Goal: Task Accomplishment & Management: Complete application form

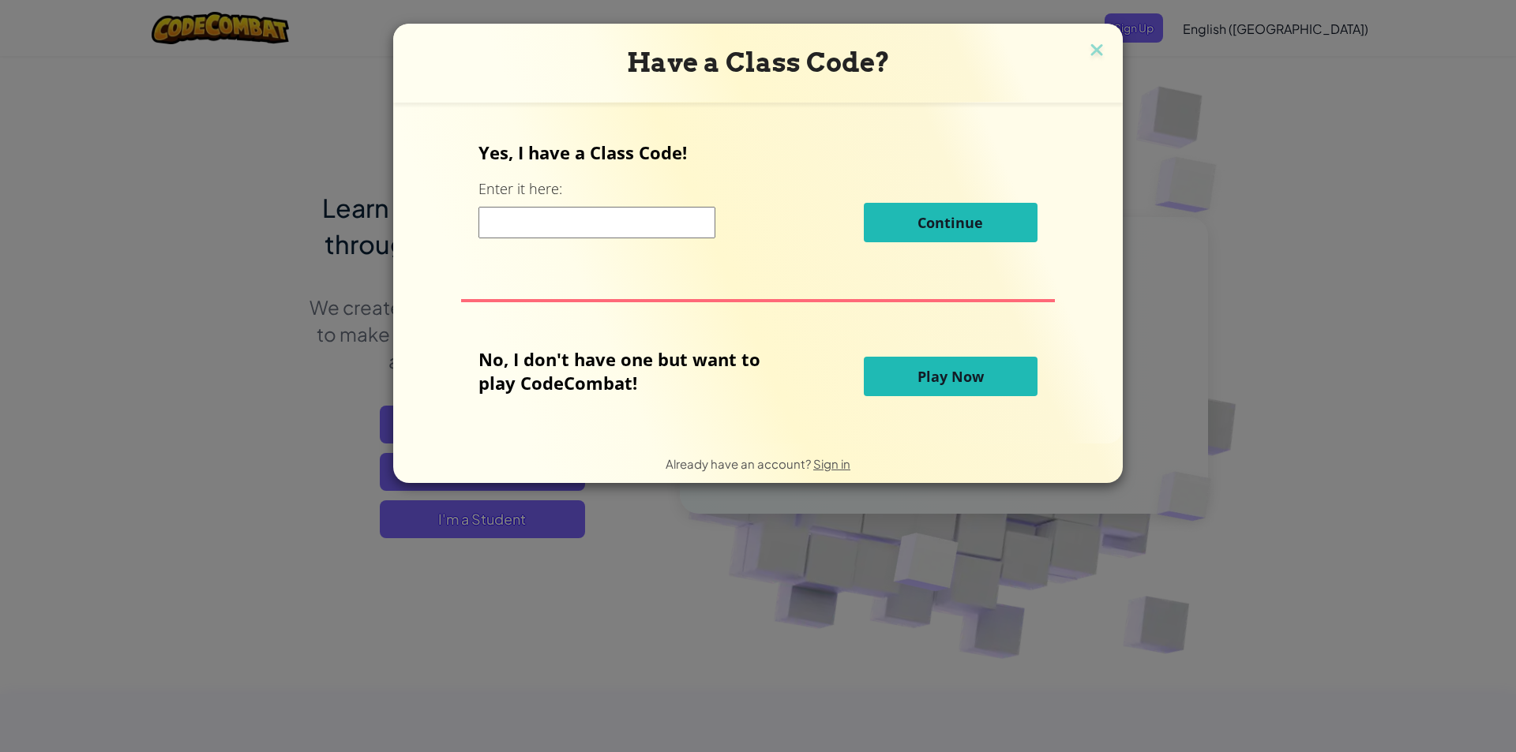
click at [632, 223] on input at bounding box center [596, 223] width 237 height 32
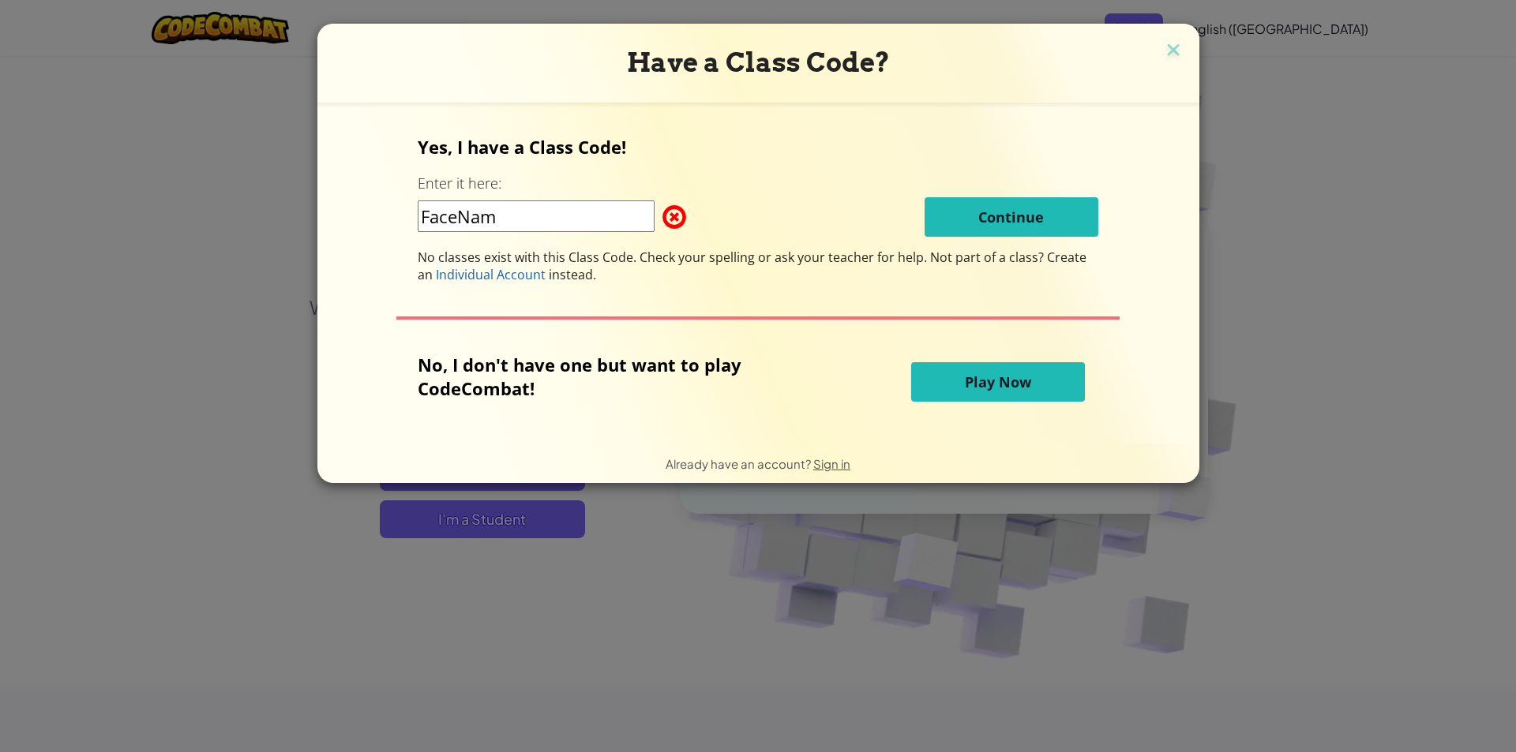
type input "FaceNamePower"
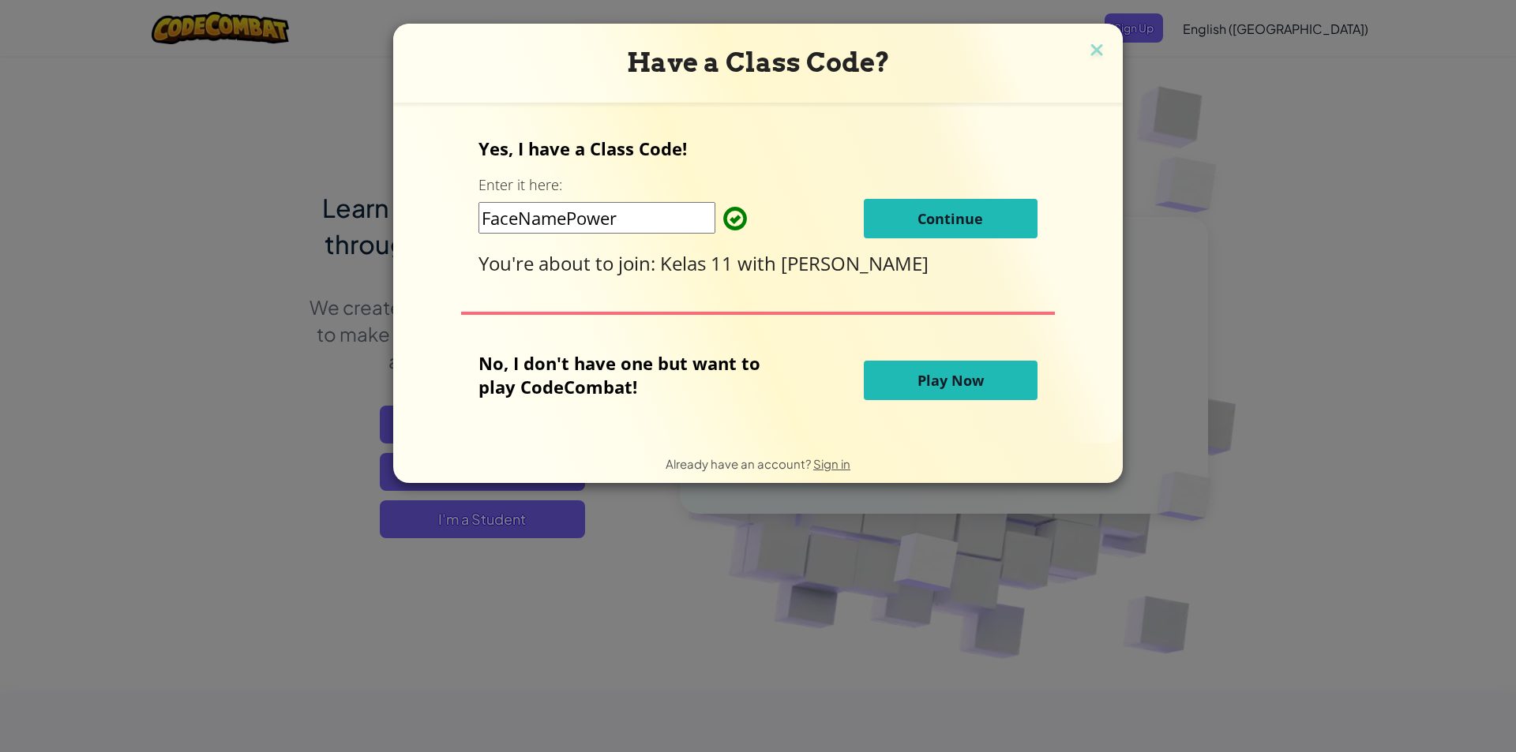
click at [958, 222] on span "Continue" at bounding box center [950, 218] width 66 height 19
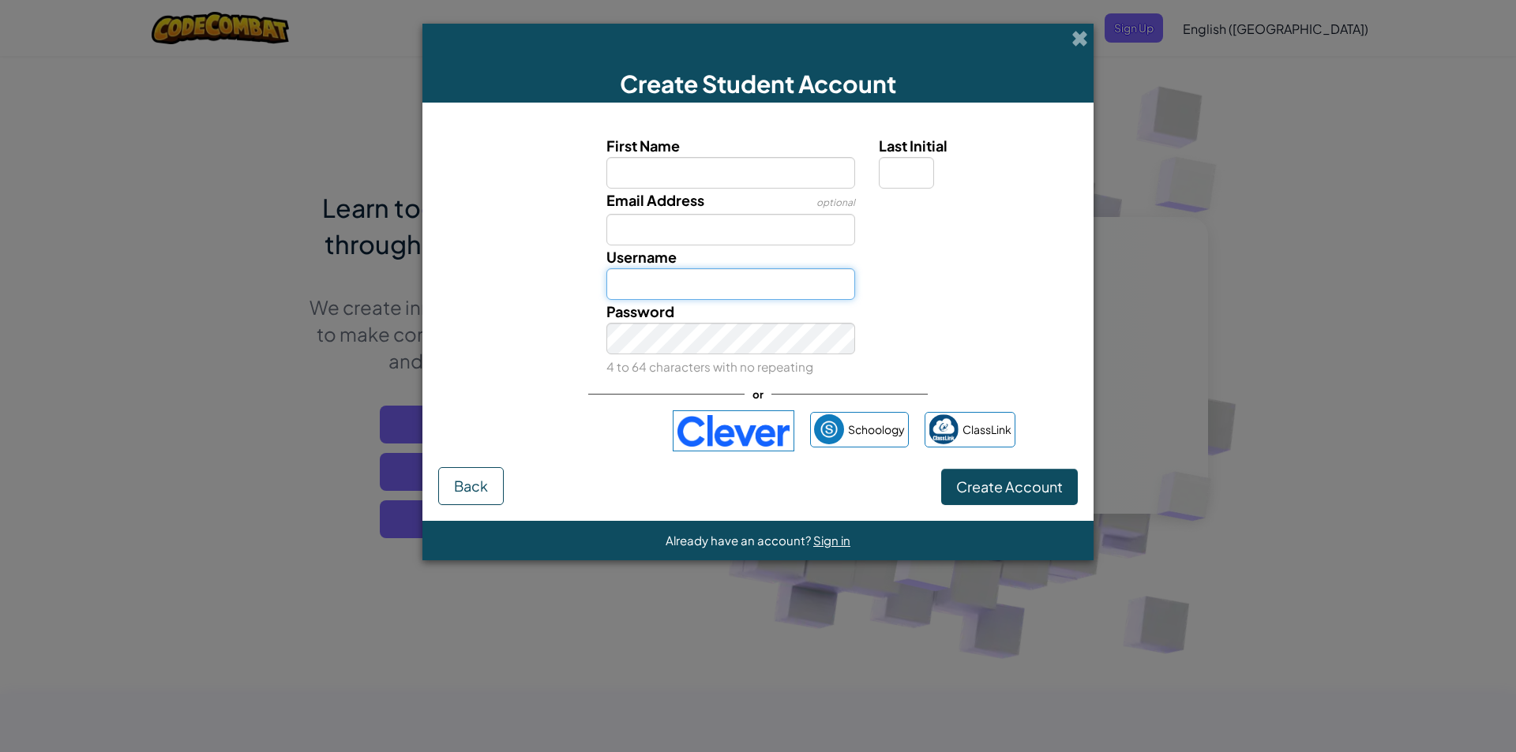
type input "SabrinaZ9659529"
type input "[PERSON_NAME]"
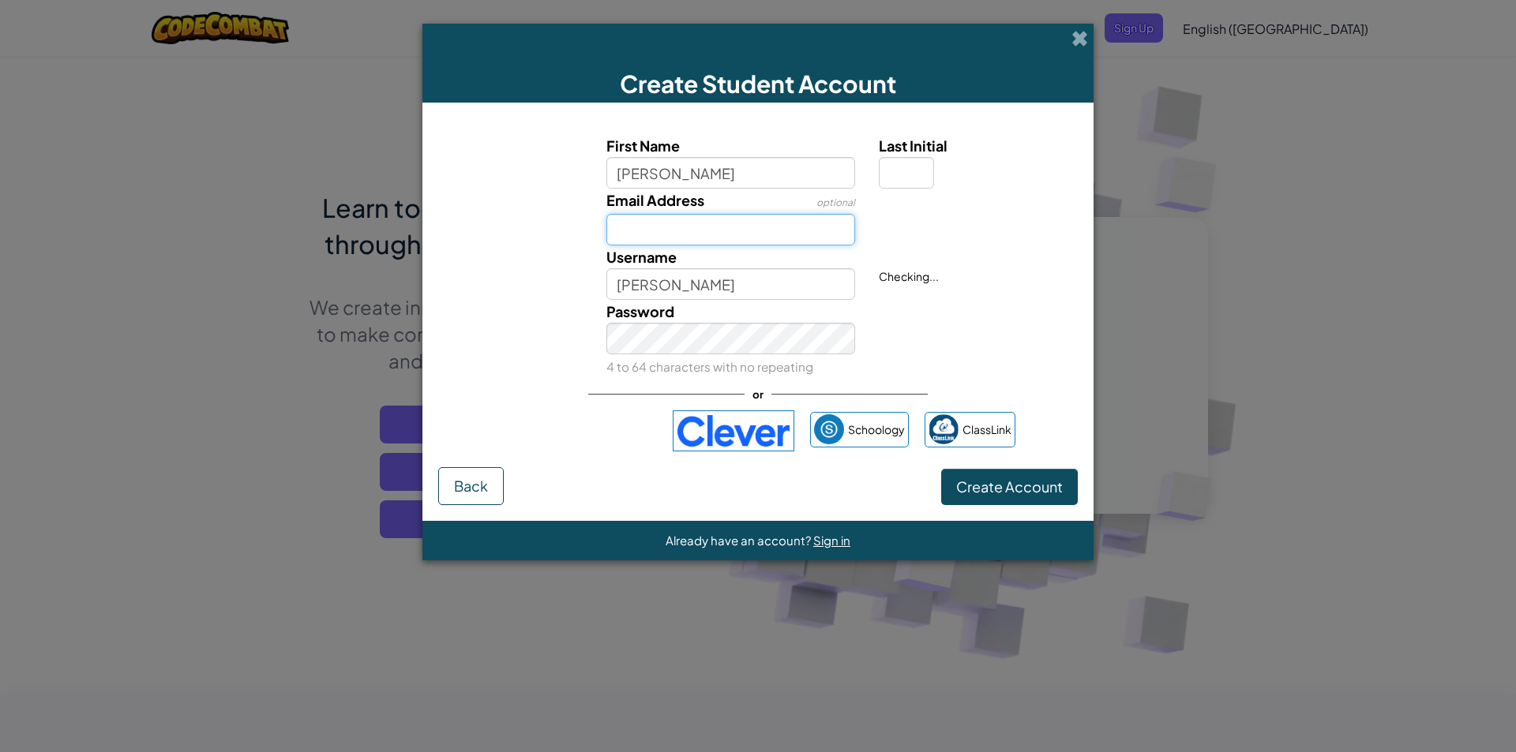
click at [742, 225] on input "Email Address" at bounding box center [730, 230] width 249 height 32
type input "[EMAIL_ADDRESS][DOMAIN_NAME]"
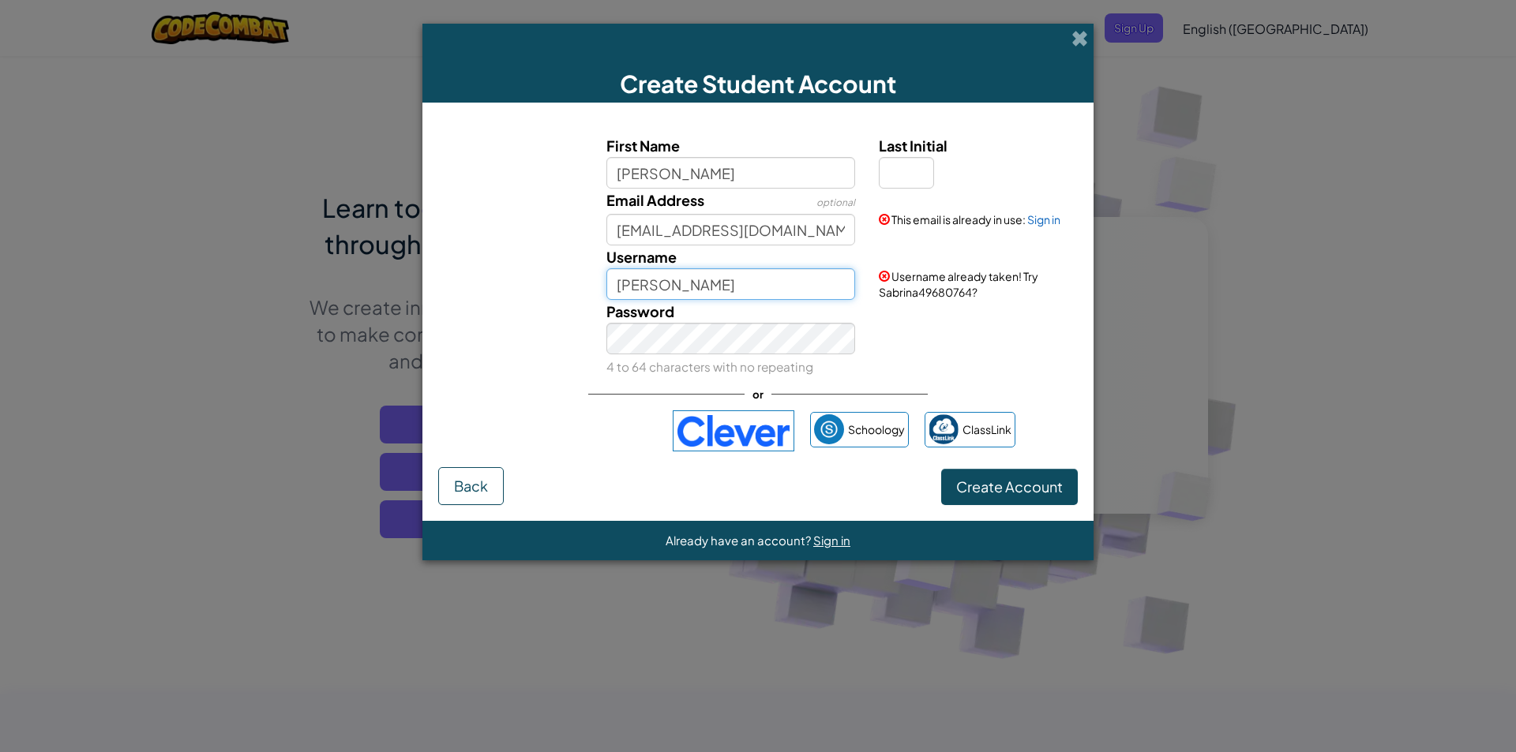
click at [728, 283] on input "[PERSON_NAME]" at bounding box center [730, 284] width 249 height 32
type input "SabrinaZ9659529"
click at [983, 470] on button "Create Account" at bounding box center [1009, 487] width 137 height 36
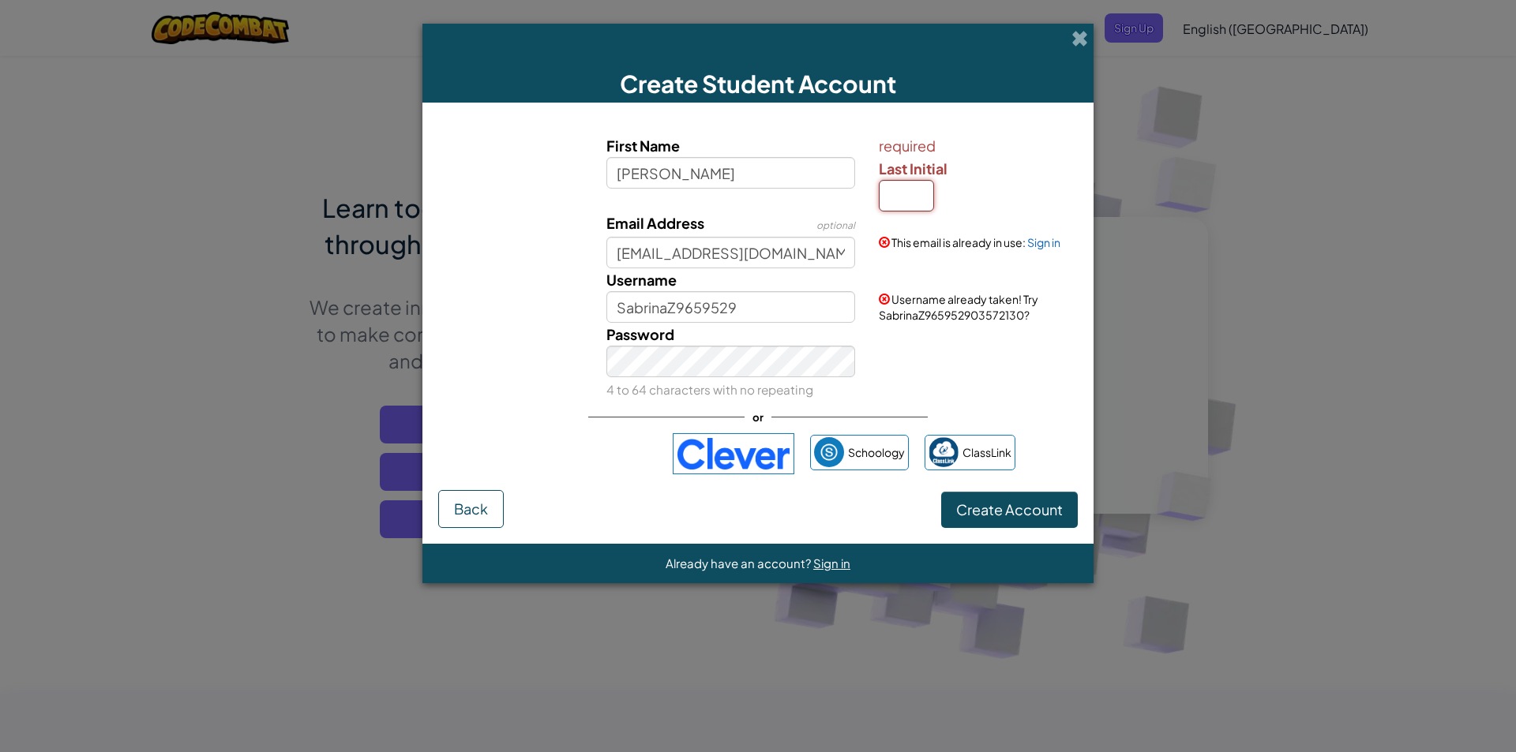
click at [898, 194] on input "Last Initial" at bounding box center [906, 196] width 55 height 32
click at [1058, 27] on div "Create Student Account" at bounding box center [757, 63] width 671 height 79
click at [1082, 28] on div "Create Student Account" at bounding box center [757, 63] width 671 height 79
click at [1079, 33] on span at bounding box center [1079, 38] width 17 height 17
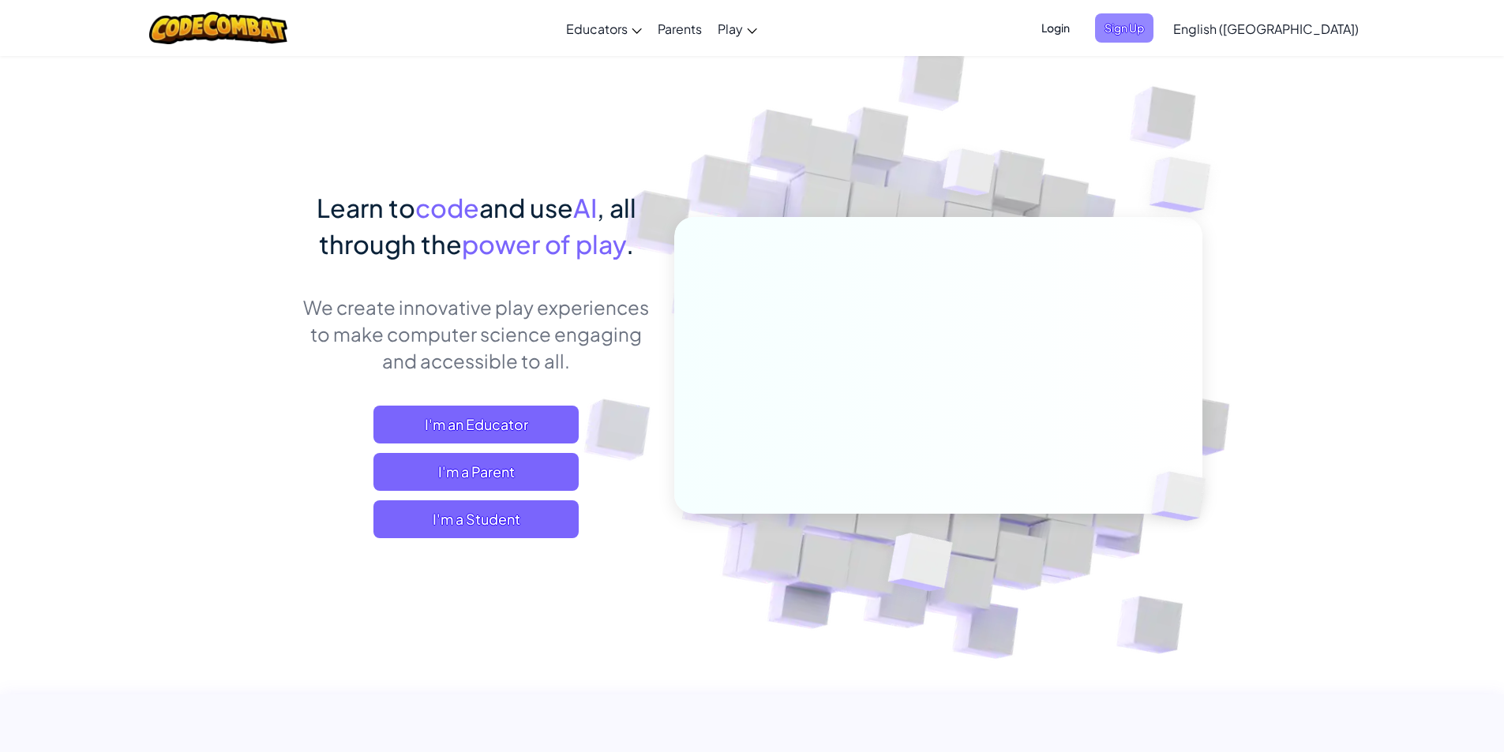
click at [1153, 31] on span "Sign Up" at bounding box center [1124, 27] width 58 height 29
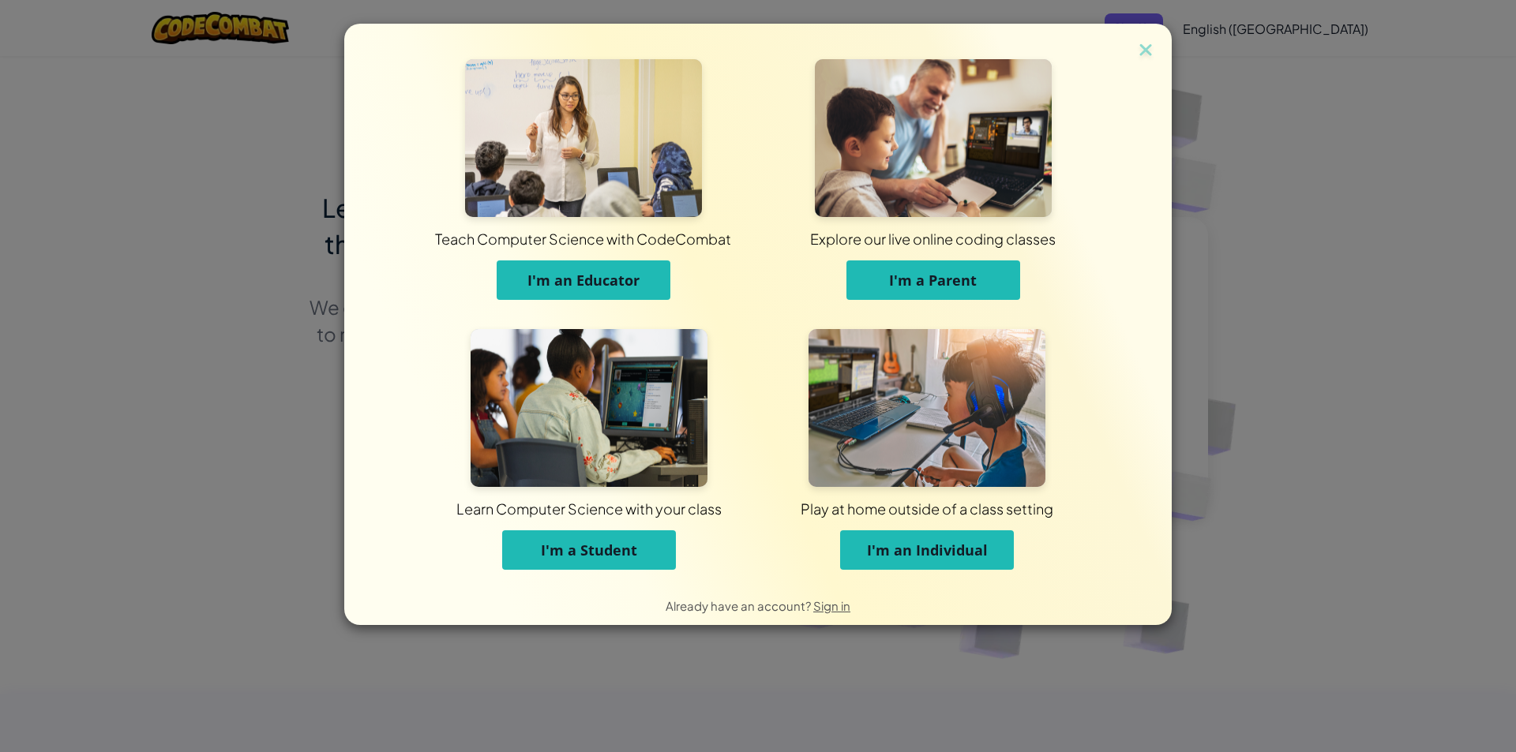
click at [591, 556] on span "I'm a Student" at bounding box center [589, 550] width 96 height 19
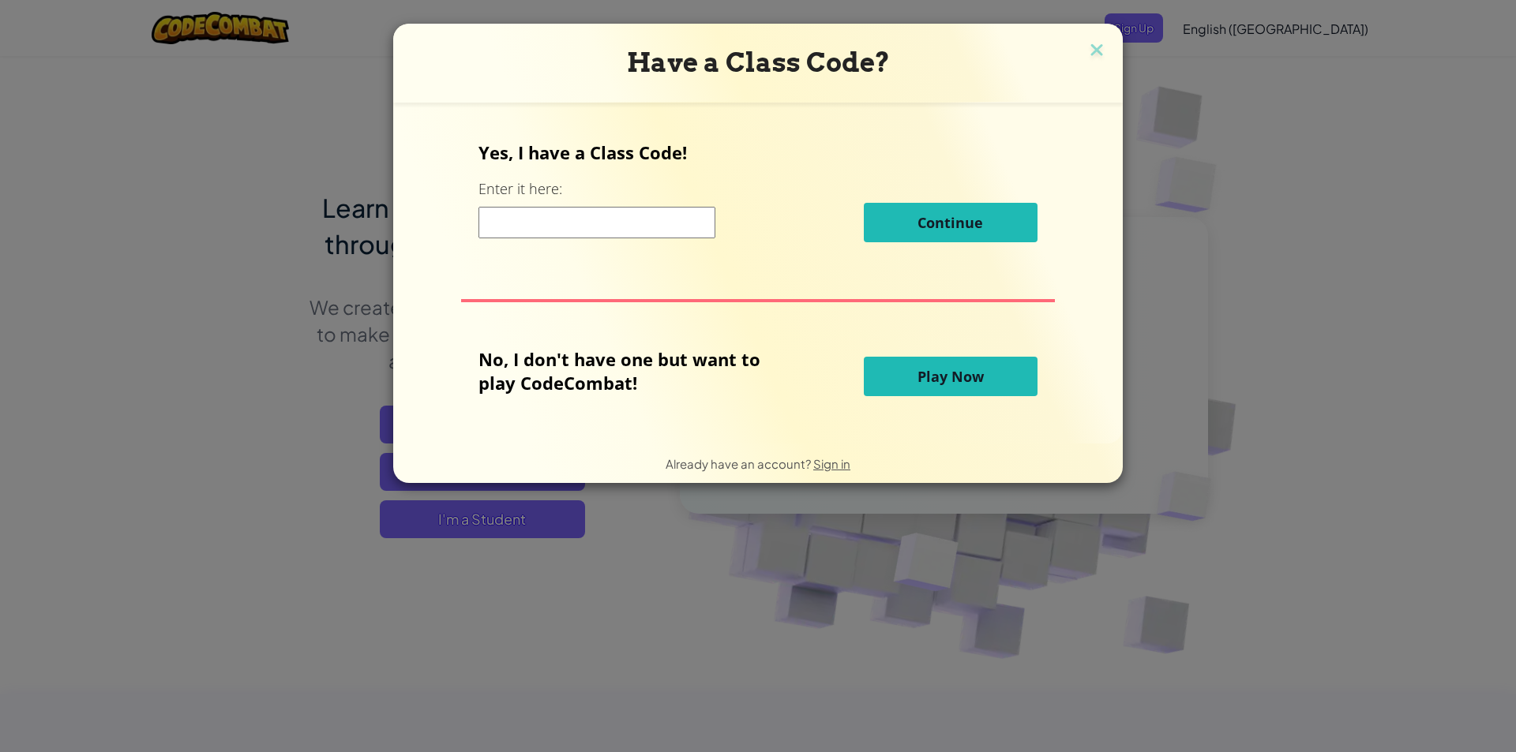
click at [563, 224] on input at bounding box center [596, 223] width 237 height 32
type input "FaceNamePower"
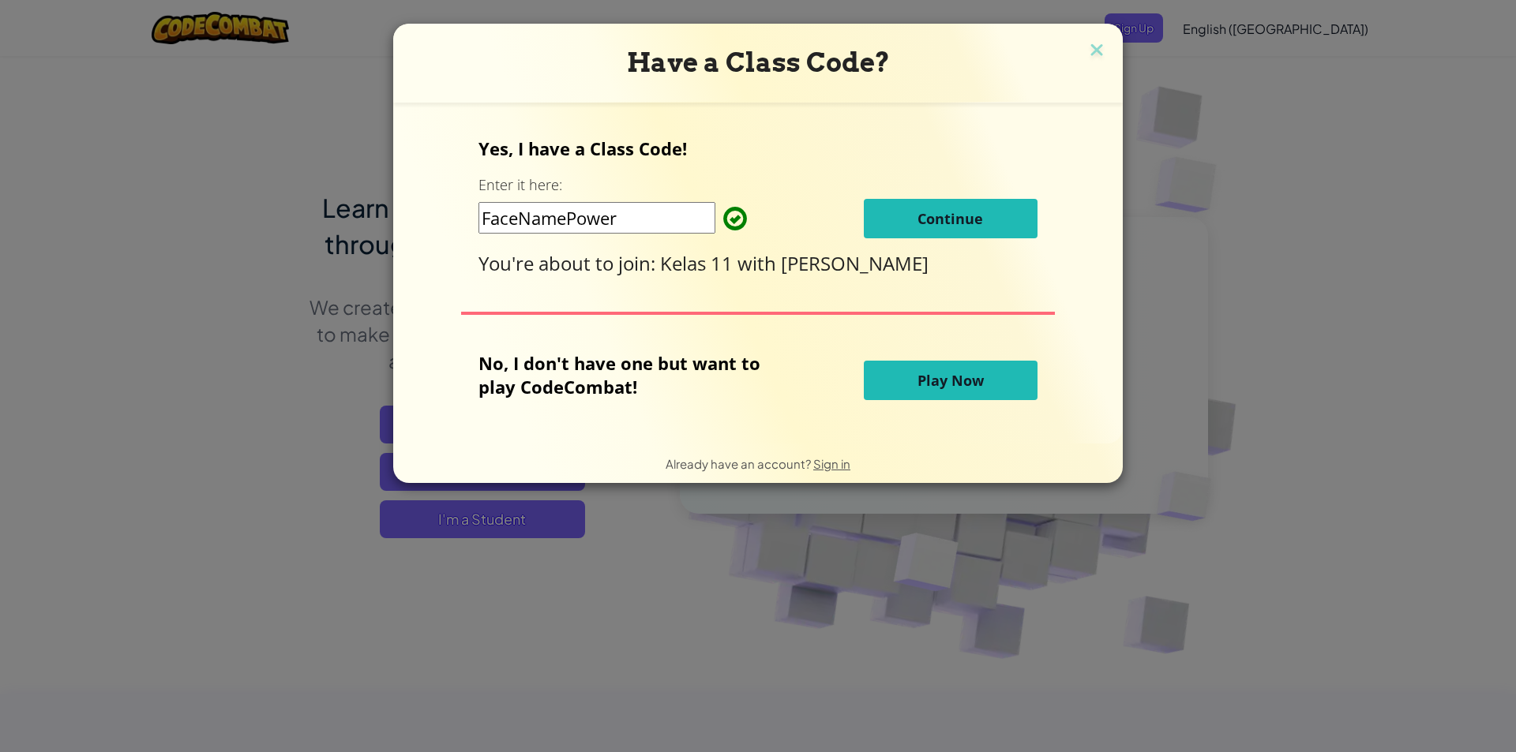
click at [937, 229] on button "Continue" at bounding box center [951, 218] width 174 height 39
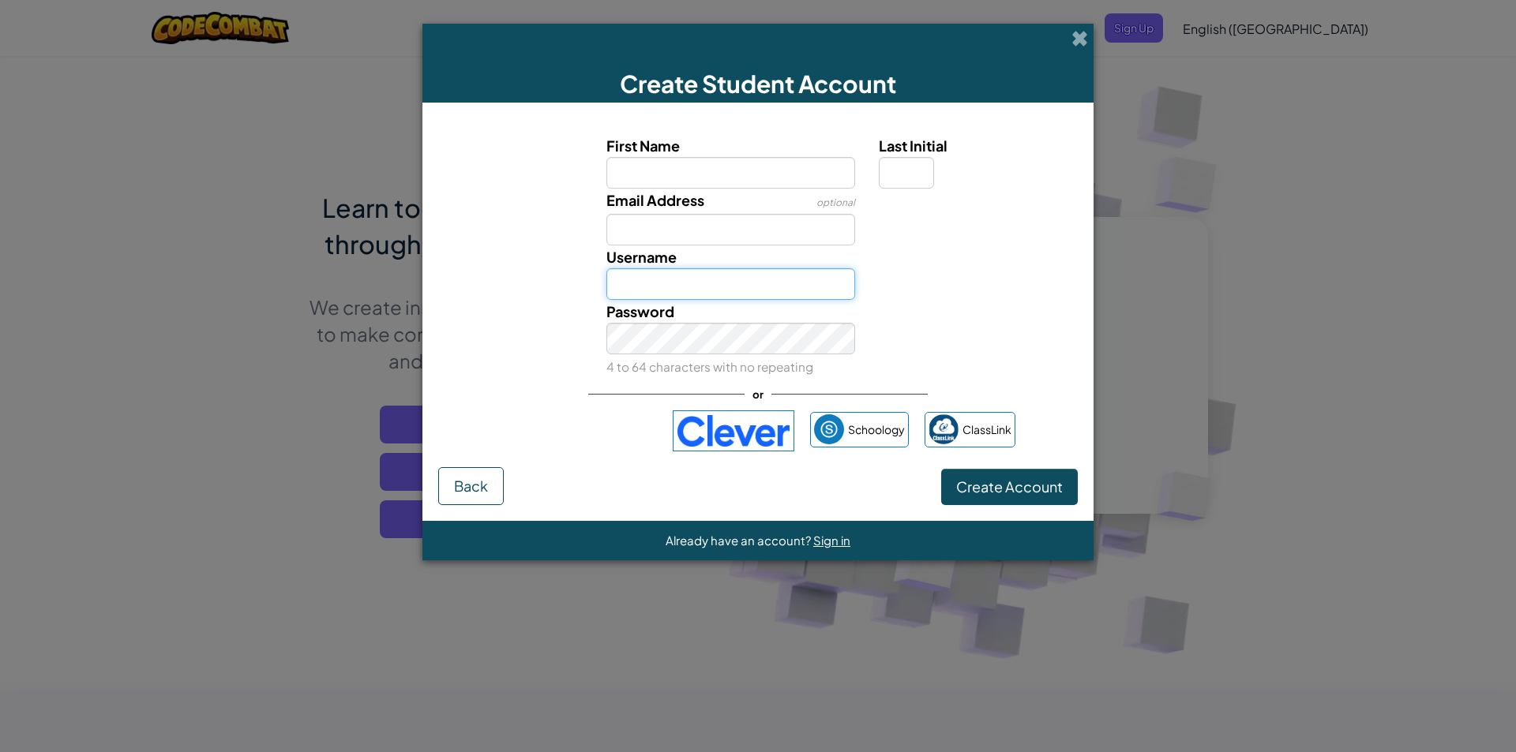
type input "SabrinaZ9659529"
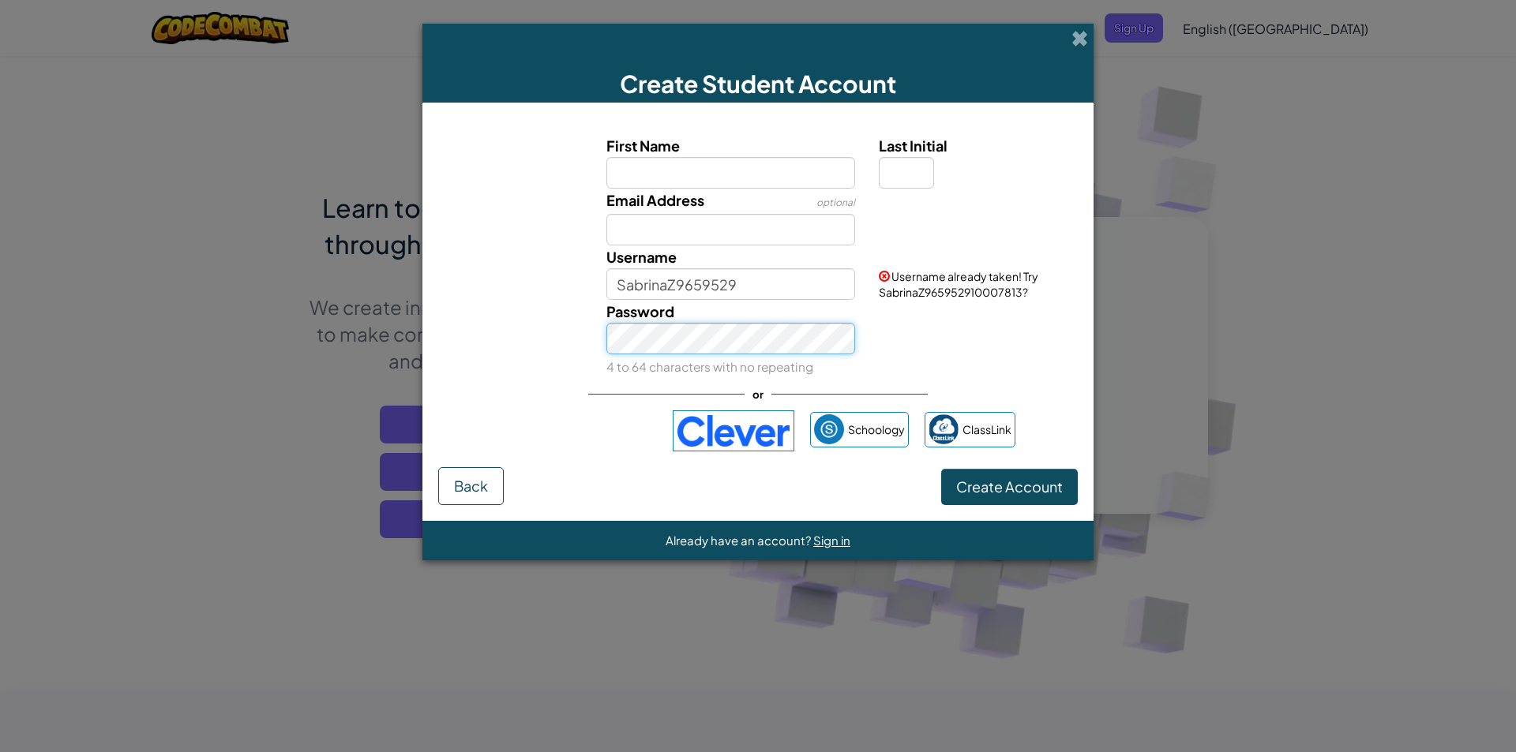
click at [437, 356] on div "Password 4 to 64 characters with no repeating" at bounding box center [757, 339] width 655 height 78
click at [1078, 33] on span at bounding box center [1079, 38] width 17 height 17
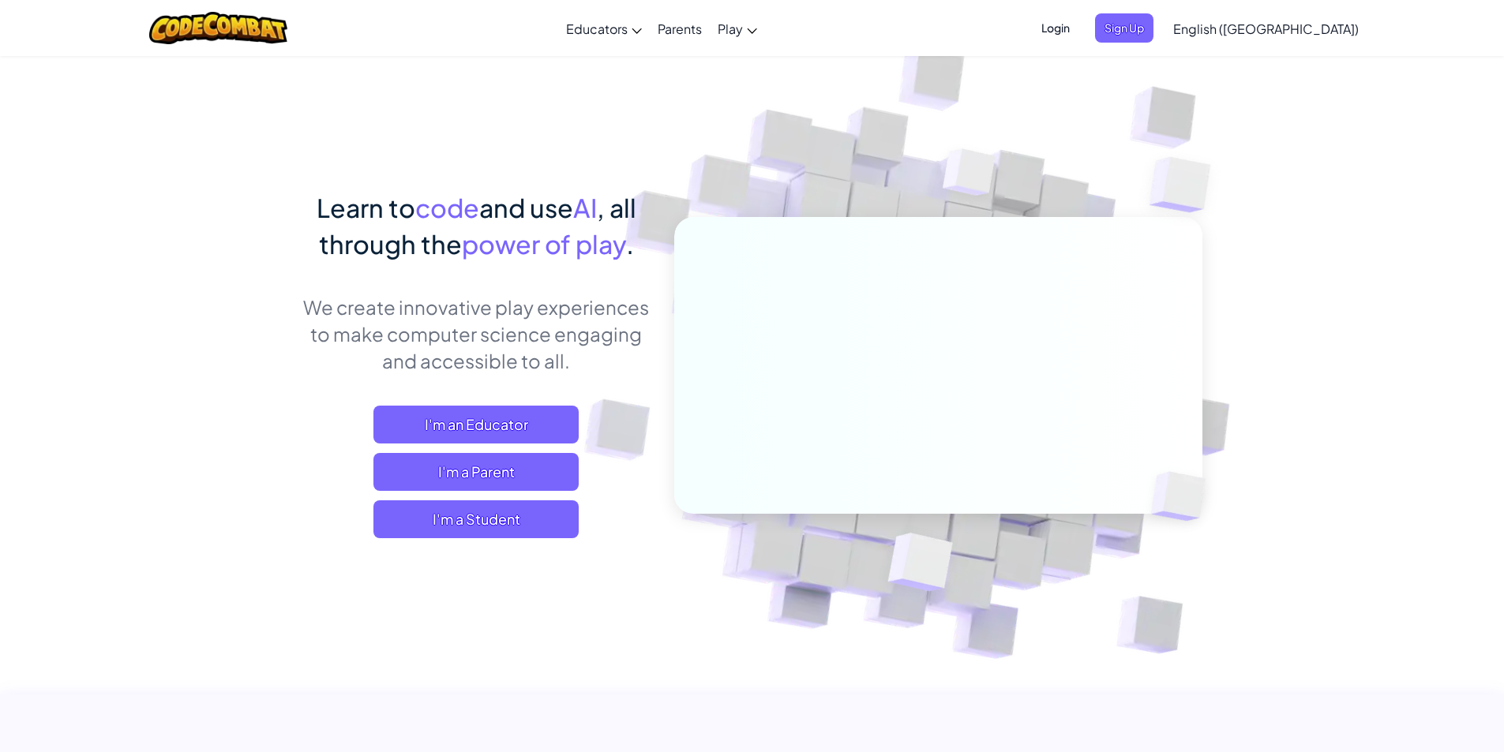
click at [1115, 32] on div "Toggle navigation Educators Create Free Account School & District Solutions Tea…" at bounding box center [752, 28] width 1512 height 56
click at [1079, 24] on span "Login" at bounding box center [1055, 27] width 47 height 29
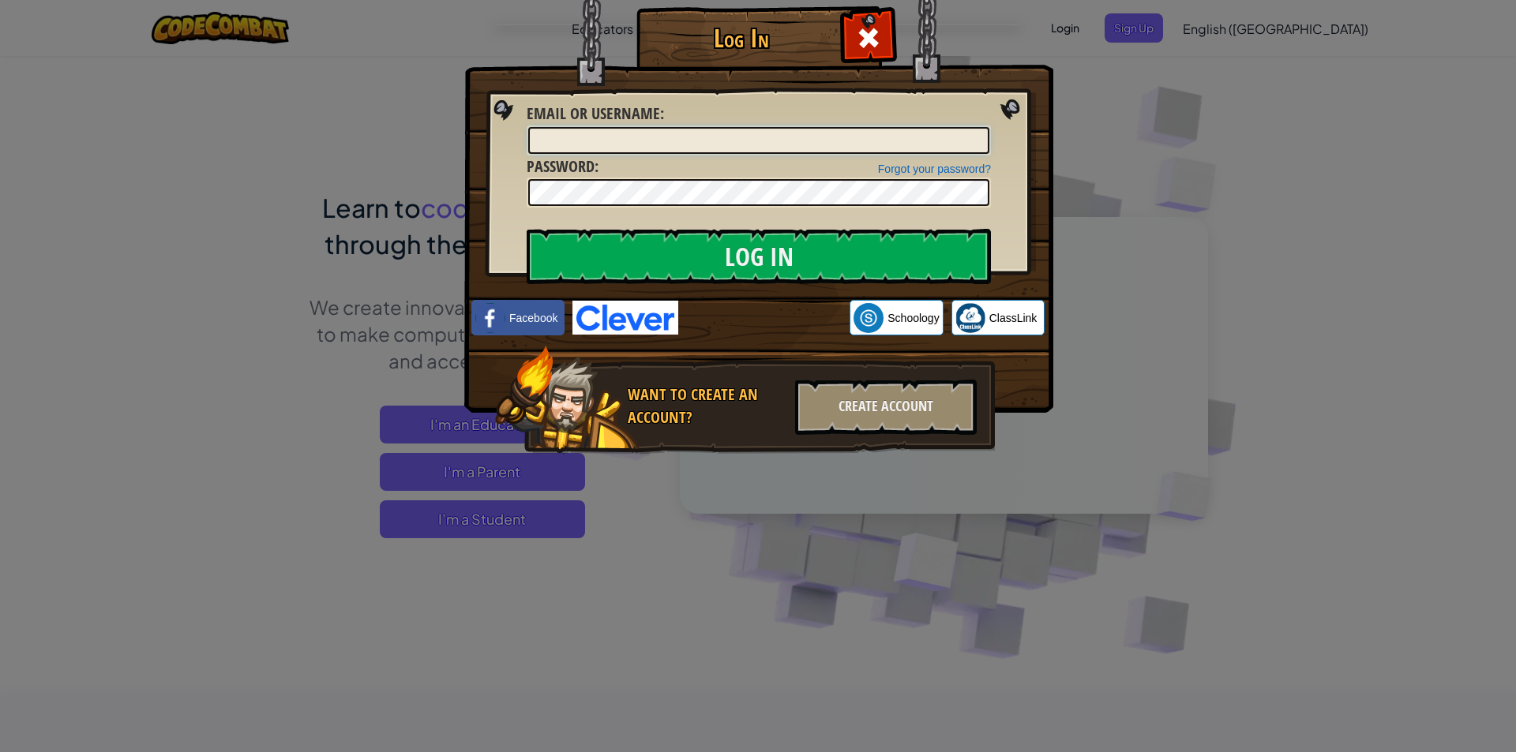
type input "SabrinaZ9659529"
click at [281, 225] on div "Log In Unknown Error Email or Username : SabrinaZ9659529 Forgot your password? …" at bounding box center [758, 376] width 1516 height 752
click at [906, 263] on input "Log In" at bounding box center [759, 256] width 464 height 55
click at [883, 254] on input "Log In" at bounding box center [759, 256] width 464 height 55
click at [880, 250] on input "Log In" at bounding box center [759, 256] width 464 height 55
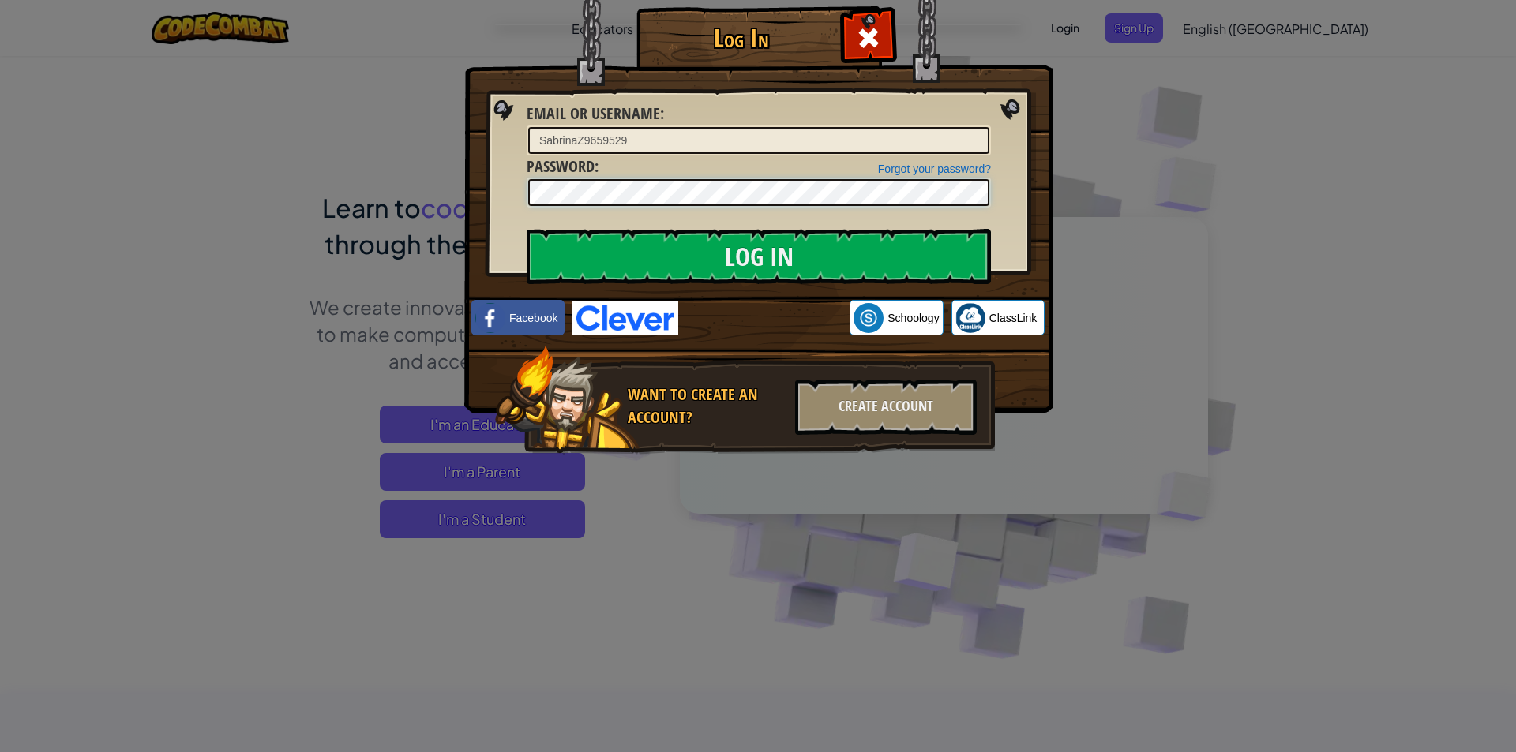
click at [315, 163] on div "Log In Email or Username : SabrinaZ9659529 Forgot your password? Password : Log…" at bounding box center [758, 376] width 1516 height 752
